Goal: Task Accomplishment & Management: Use online tool/utility

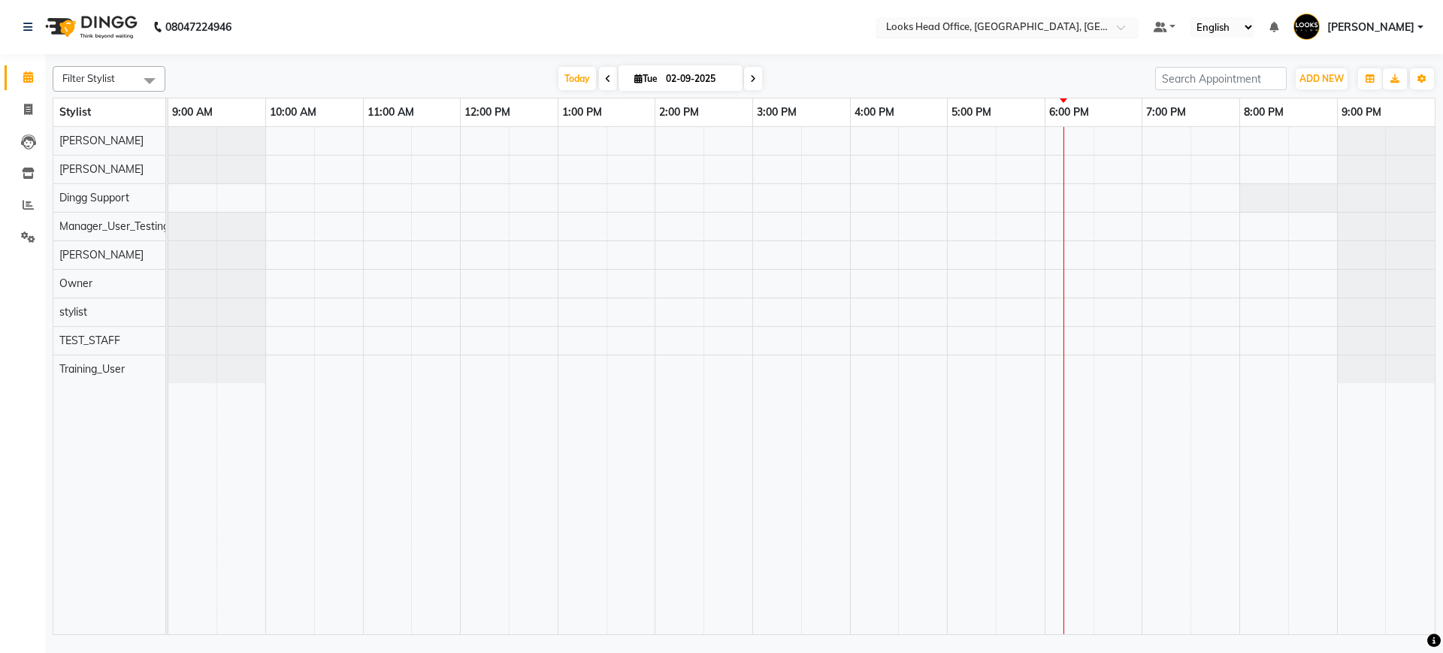
click at [948, 21] on input "text" at bounding box center [992, 28] width 218 height 15
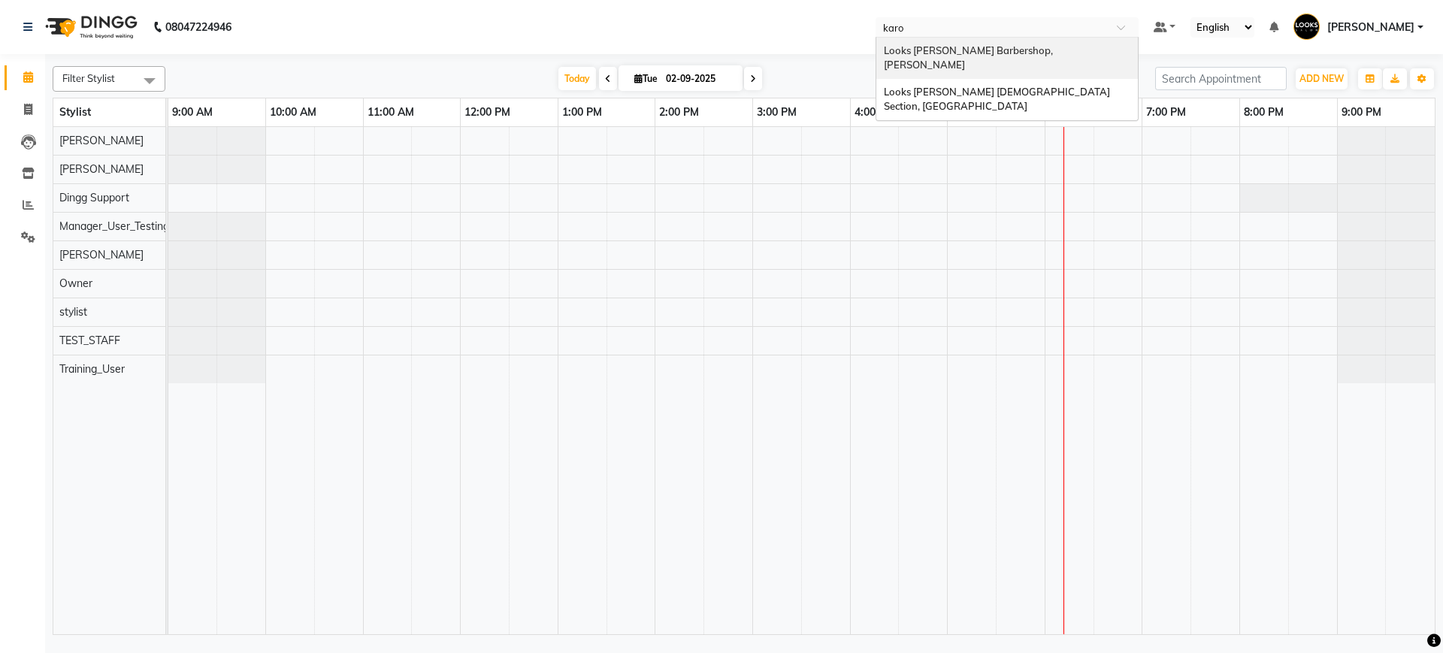
type input "karol"
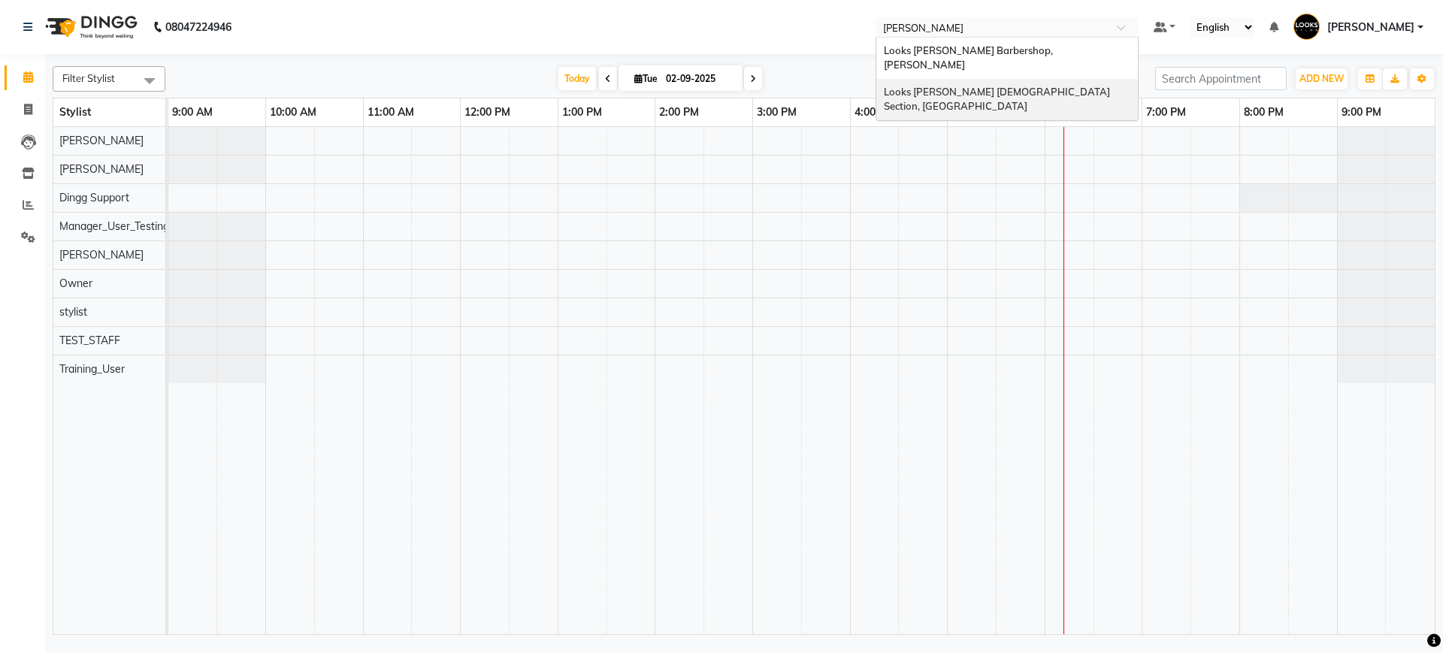
click at [949, 86] on span "Looks [PERSON_NAME] [DEMOGRAPHIC_DATA] Section, [GEOGRAPHIC_DATA]" at bounding box center [998, 99] width 228 height 27
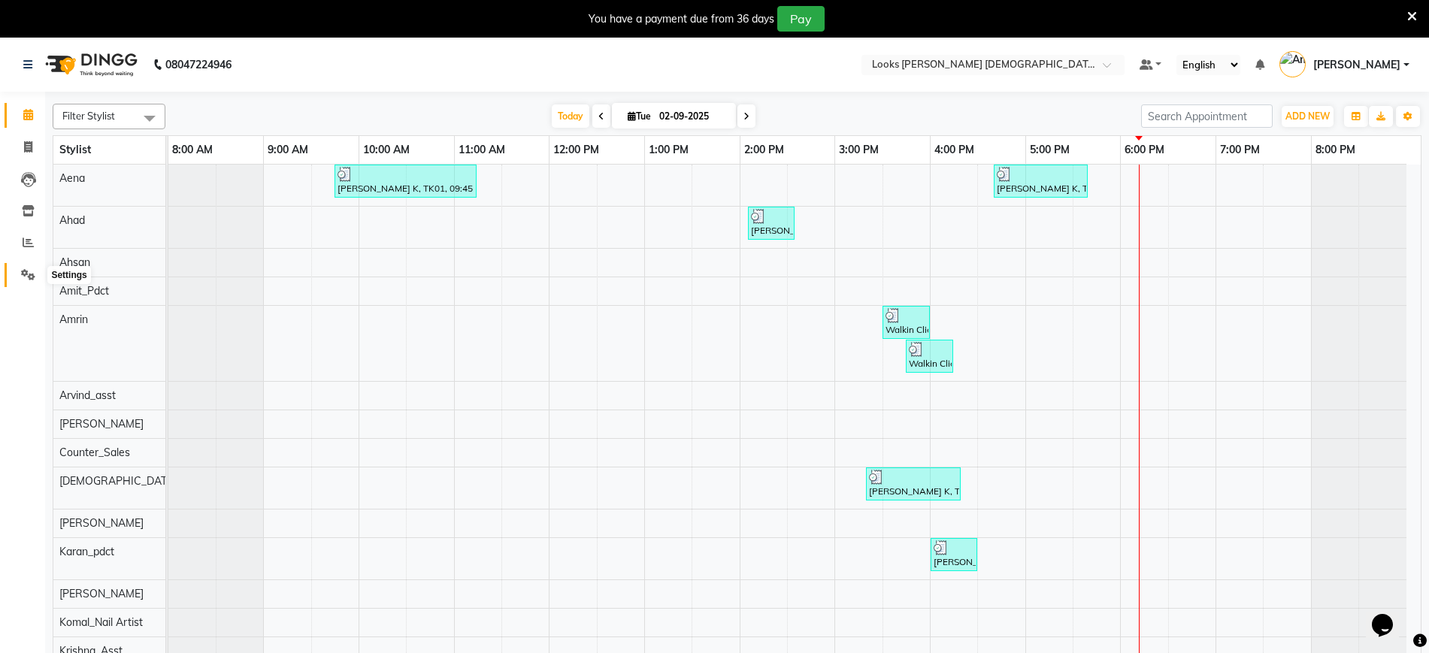
click at [28, 278] on icon at bounding box center [28, 274] width 14 height 11
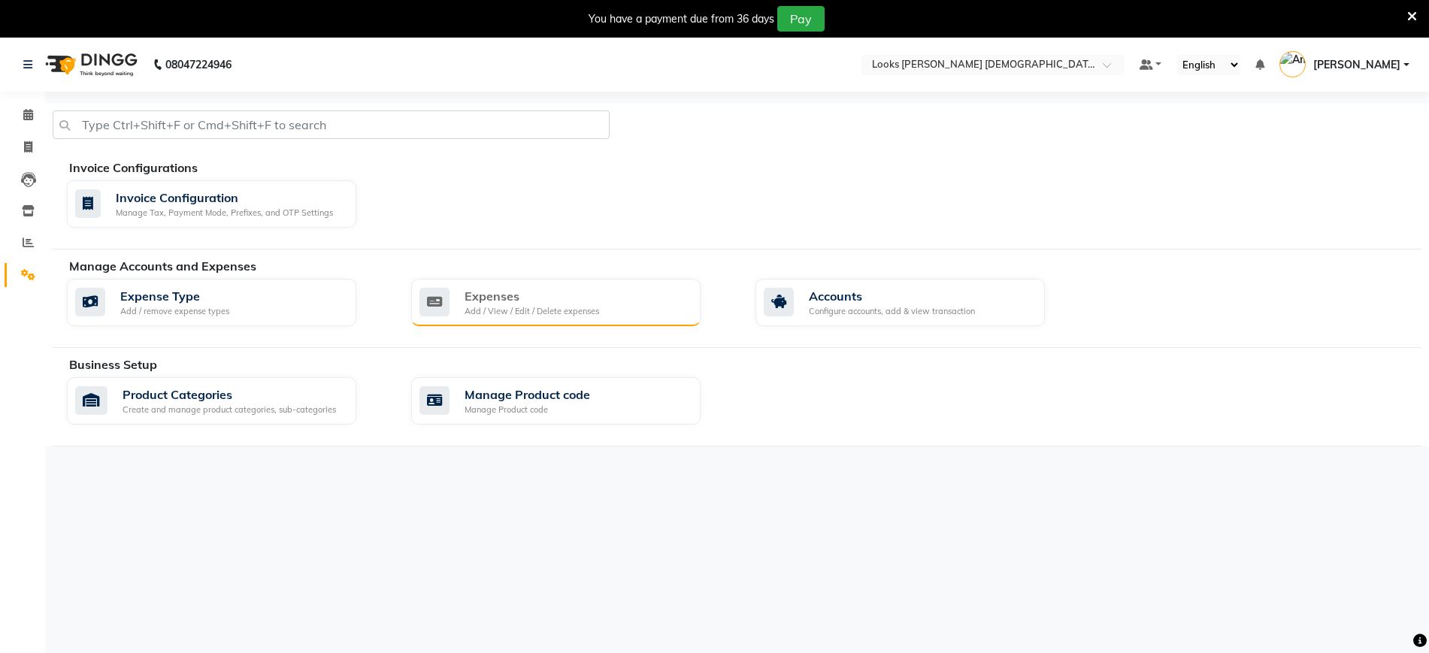
click at [590, 296] on div "Expenses" at bounding box center [531, 296] width 135 height 18
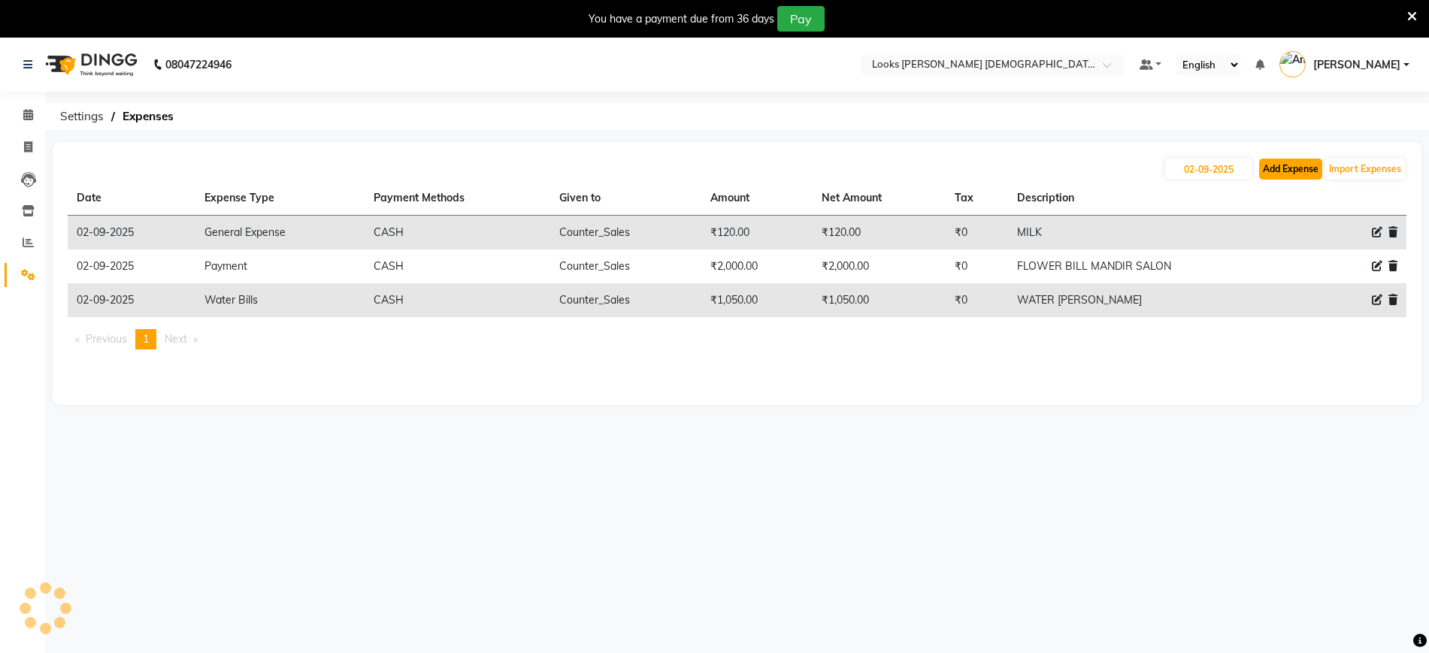
click at [1288, 171] on button "Add Expense" at bounding box center [1290, 169] width 63 height 21
select select "1"
select select "7940"
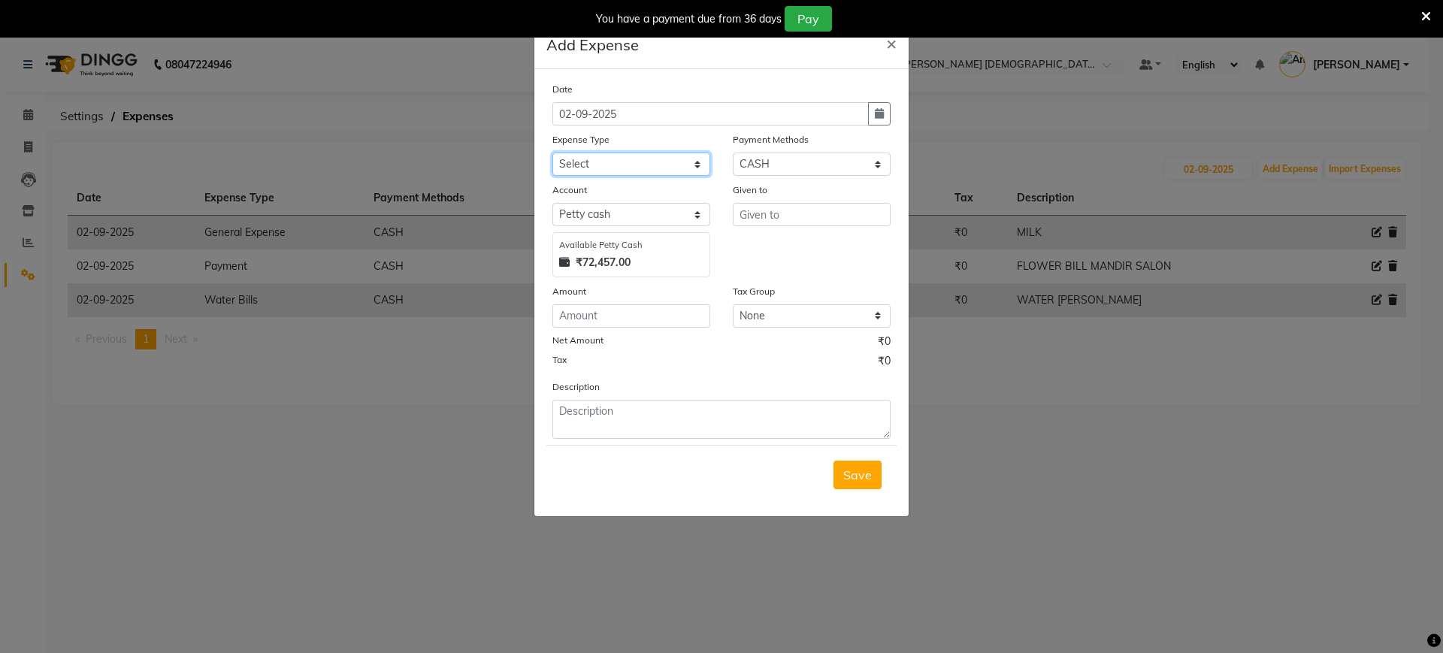
click at [620, 165] on select "Select Bank Deposit Blinkit Cash Handover CLIENT Client ordered food Client Ref…" at bounding box center [631, 164] width 158 height 23
select select "24164"
click at [552, 153] on select "Select Bank Deposit Blinkit Cash Handover CLIENT Client ordered food Client Ref…" at bounding box center [631, 164] width 158 height 23
click at [787, 216] on input "text" at bounding box center [812, 214] width 158 height 23
drag, startPoint x: 800, startPoint y: 213, endPoint x: 529, endPoint y: 213, distance: 270.5
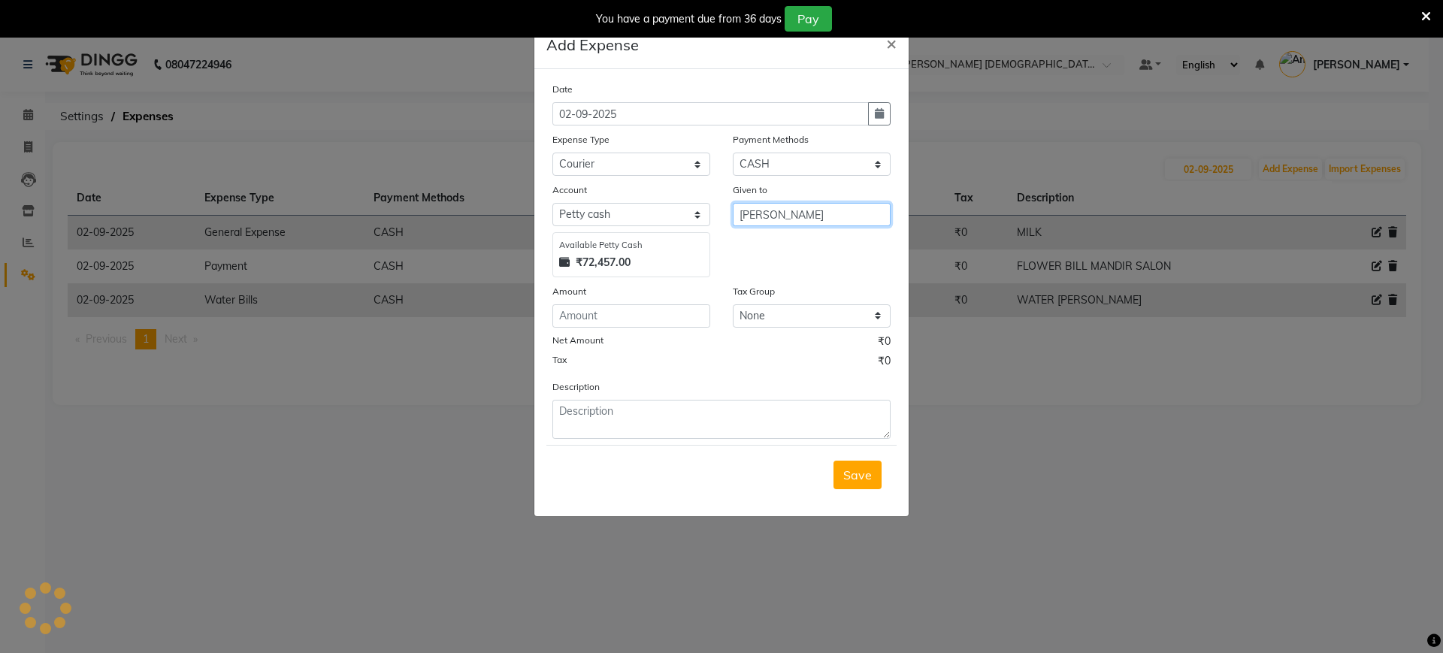
click at [529, 213] on ngb-modal-window "Add Expense × Date 02-09-2025 Expense Type Select Bank Deposit Blinkit Cash Han…" at bounding box center [721, 326] width 1443 height 653
type input "[PERSON_NAME]"
click at [615, 319] on input "number" at bounding box center [631, 315] width 158 height 23
type input "280"
click at [604, 421] on textarea at bounding box center [721, 419] width 338 height 39
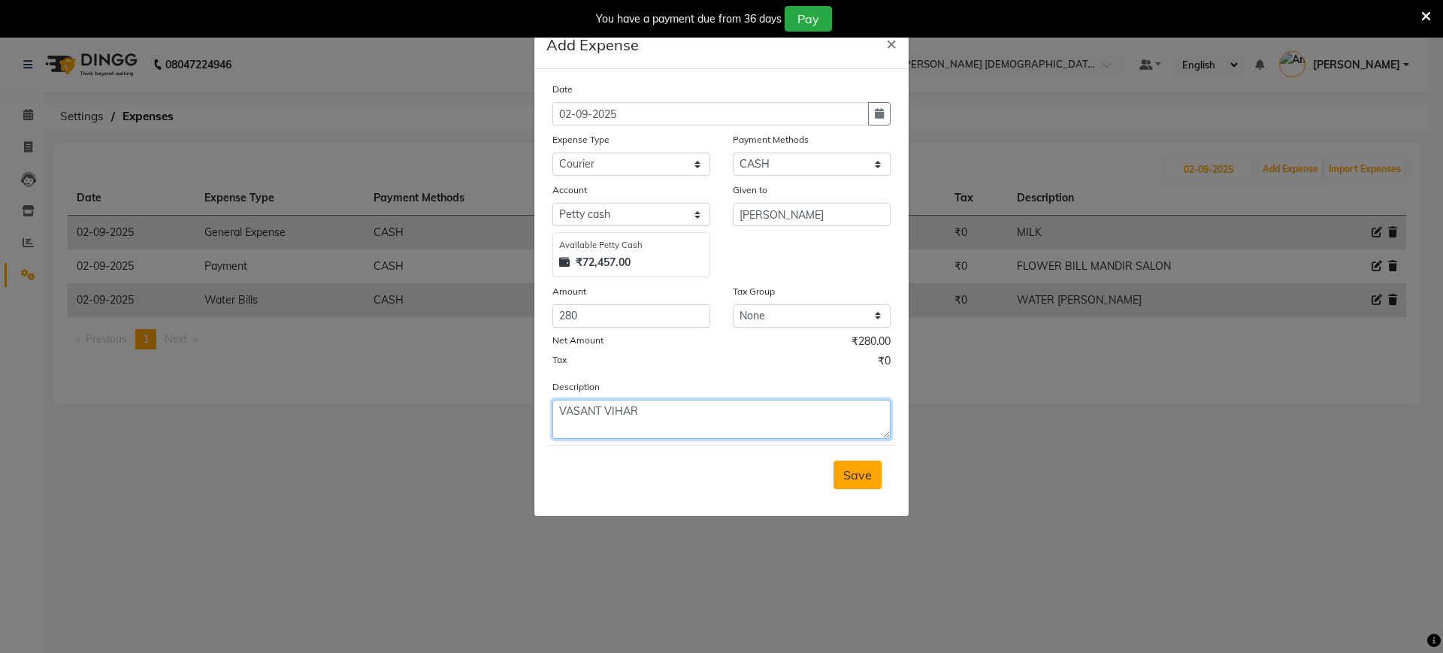
type textarea "VASANT VIHAR"
click at [869, 480] on span "Save" at bounding box center [857, 474] width 29 height 15
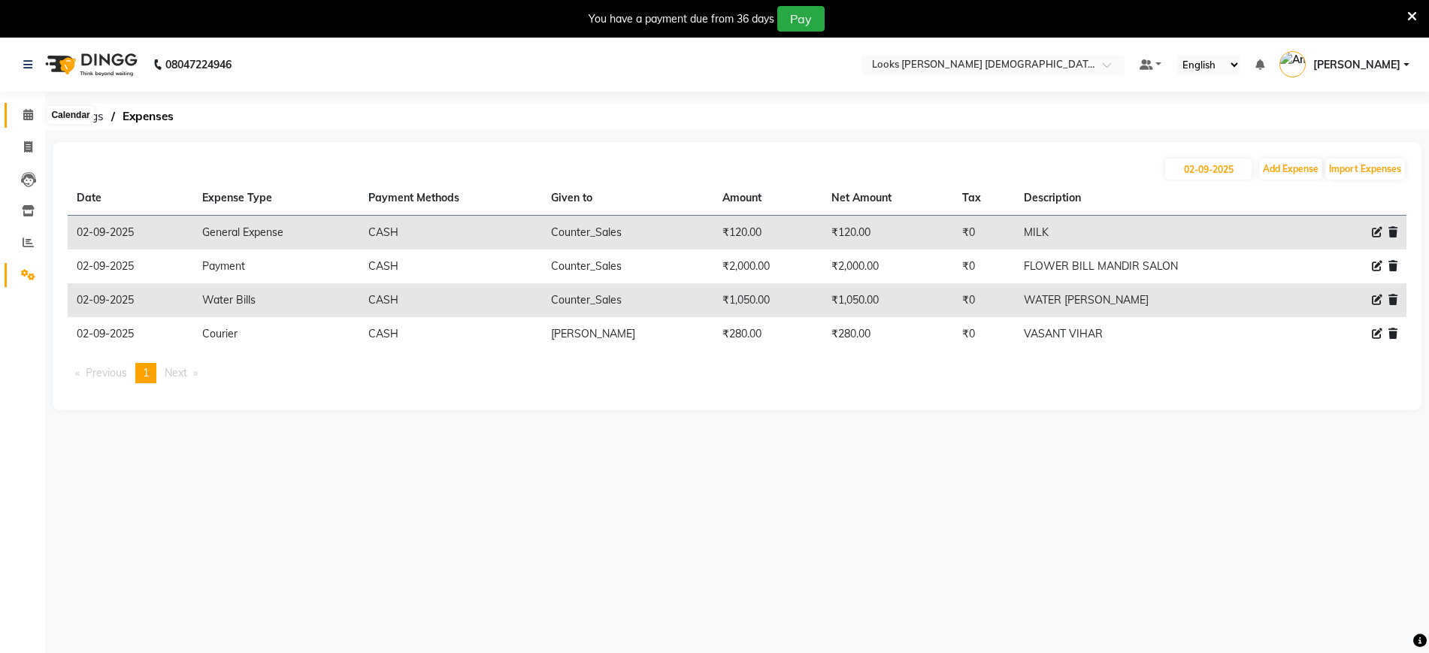
click at [21, 110] on span at bounding box center [28, 115] width 26 height 17
